Goal: Information Seeking & Learning: Learn about a topic

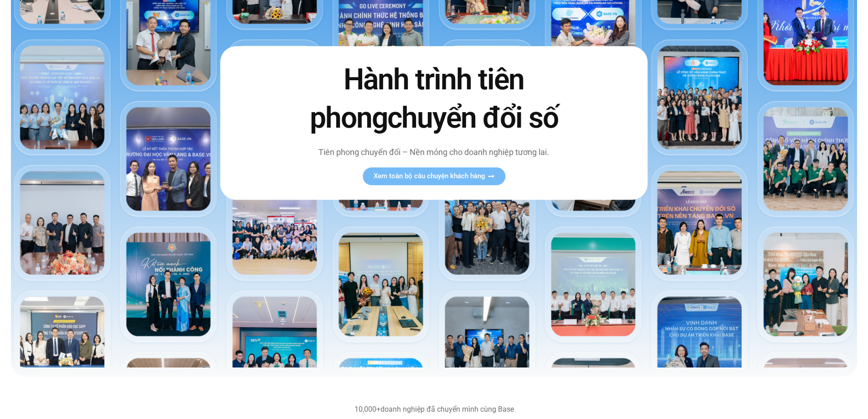
scroll to position [228, 0]
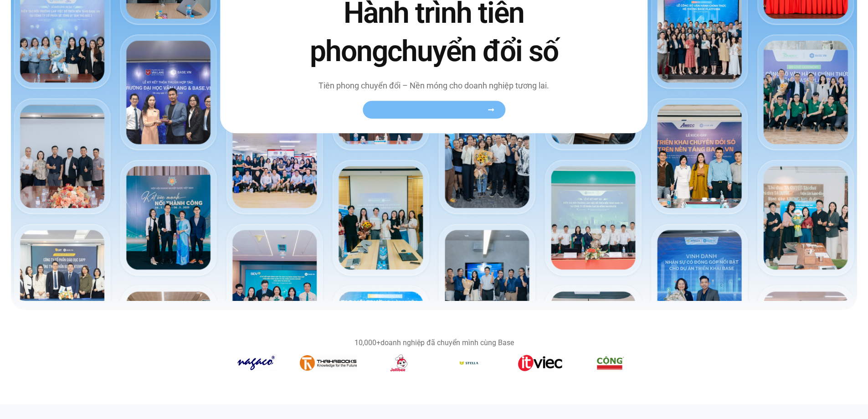
click at [422, 113] on span "Xem toàn bộ câu chuyện khách hàng" at bounding box center [430, 109] width 112 height 7
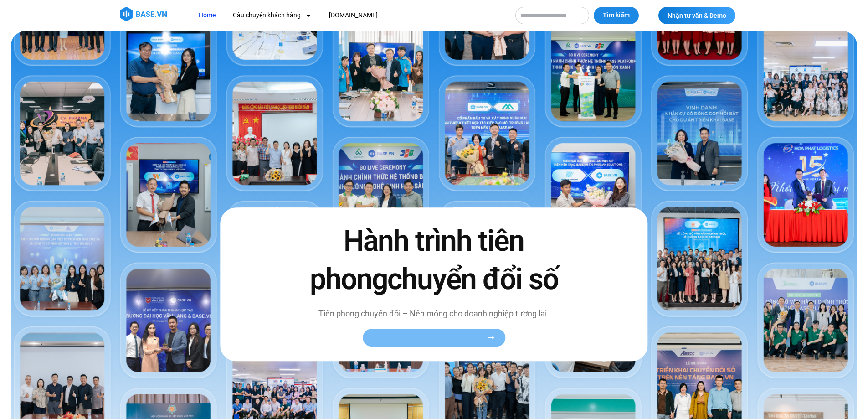
click at [492, 336] on icon at bounding box center [490, 337] width 7 height 7
click at [491, 337] on icon at bounding box center [491, 337] width 6 height 3
click at [492, 340] on icon at bounding box center [490, 337] width 7 height 7
click at [492, 338] on icon at bounding box center [490, 337] width 7 height 7
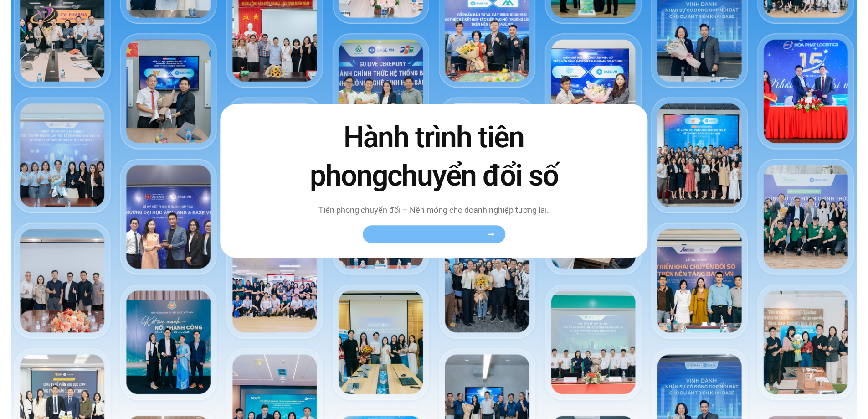
scroll to position [91, 0]
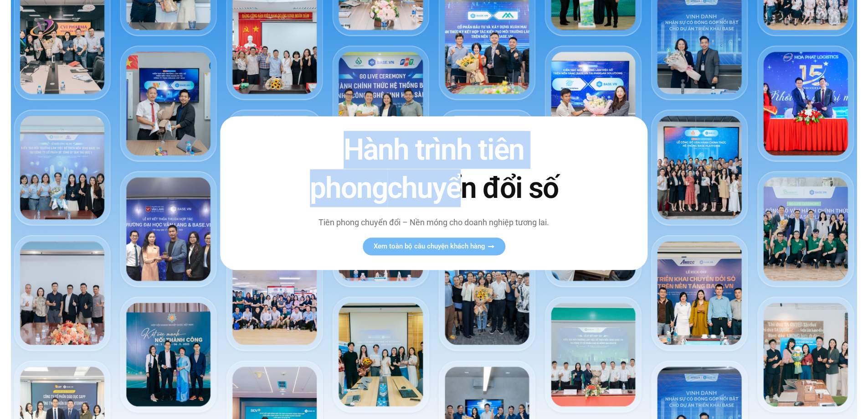
drag, startPoint x: 260, startPoint y: 157, endPoint x: 395, endPoint y: 170, distance: 136.4
click at [422, 176] on div "Hành trình tiên phong chuyển đổi số Tiên phong chuyển đổi – Nền móng cho doanh …" at bounding box center [433, 193] width 427 height 153
drag, startPoint x: 302, startPoint y: 163, endPoint x: 289, endPoint y: 215, distance: 53.5
click at [302, 164] on h2 "Hành trình tiên phong chuyển đổi số" at bounding box center [433, 169] width 287 height 76
click at [491, 247] on icon at bounding box center [490, 246] width 7 height 7
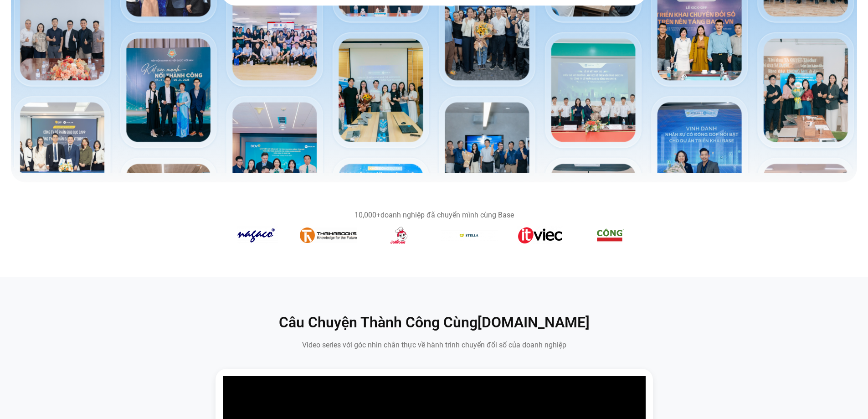
scroll to position [273, 0]
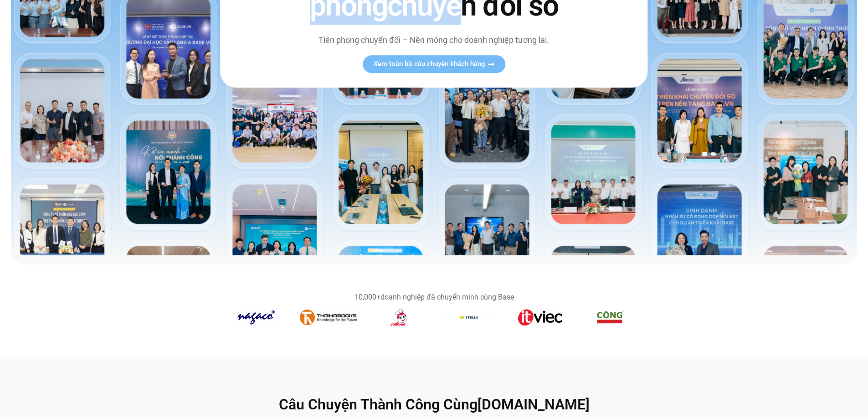
click at [840, 92] on img at bounding box center [434, 6] width 846 height 497
